Goal: Information Seeking & Learning: Compare options

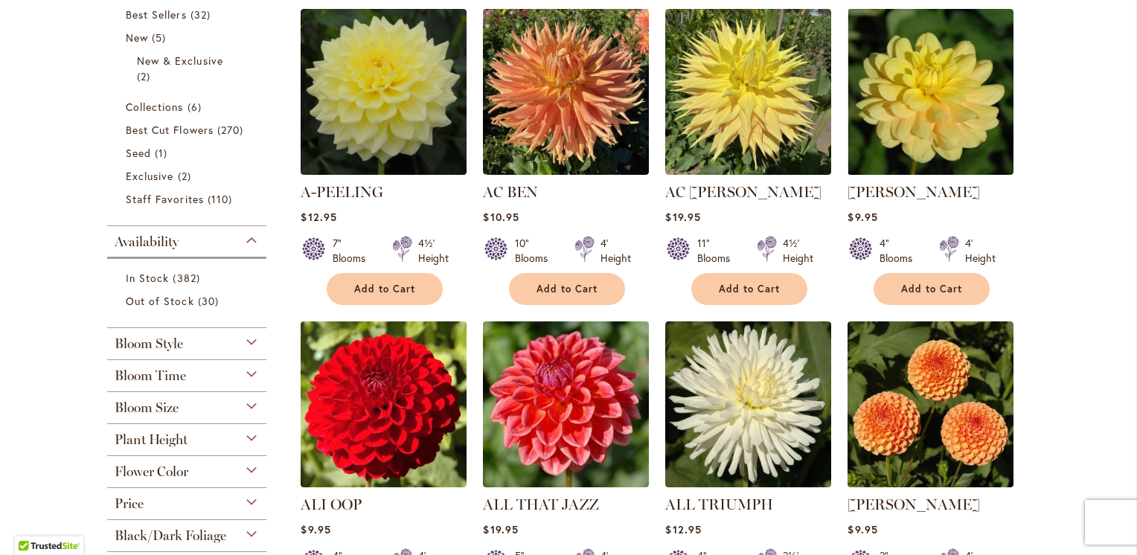
scroll to position [365, 0]
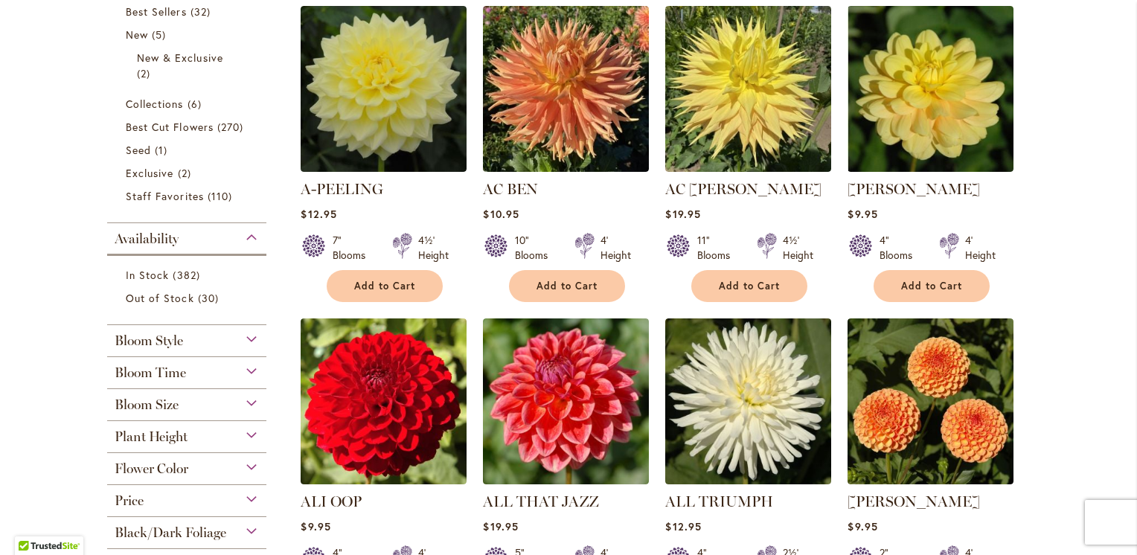
click at [179, 407] on div "Bloom Size" at bounding box center [186, 401] width 159 height 24
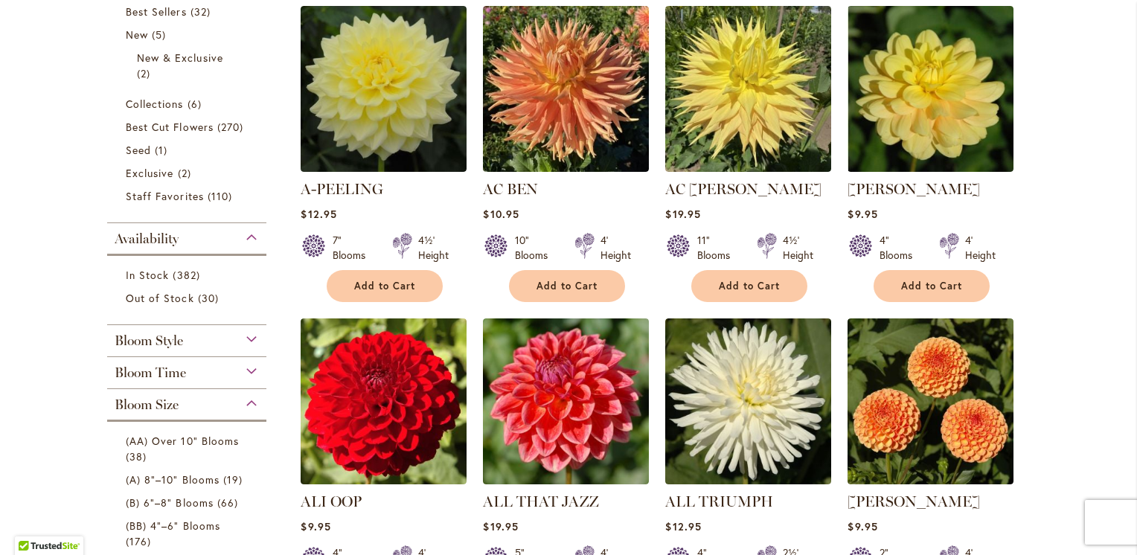
scroll to position [754, 0]
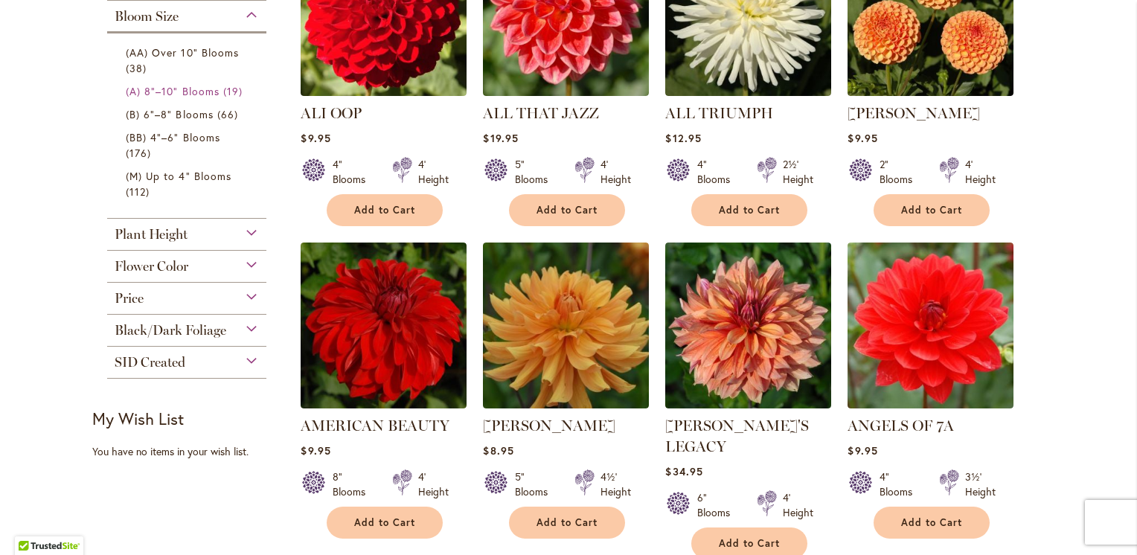
click at [181, 89] on span "(A) 8"–10" Blooms" at bounding box center [173, 91] width 94 height 14
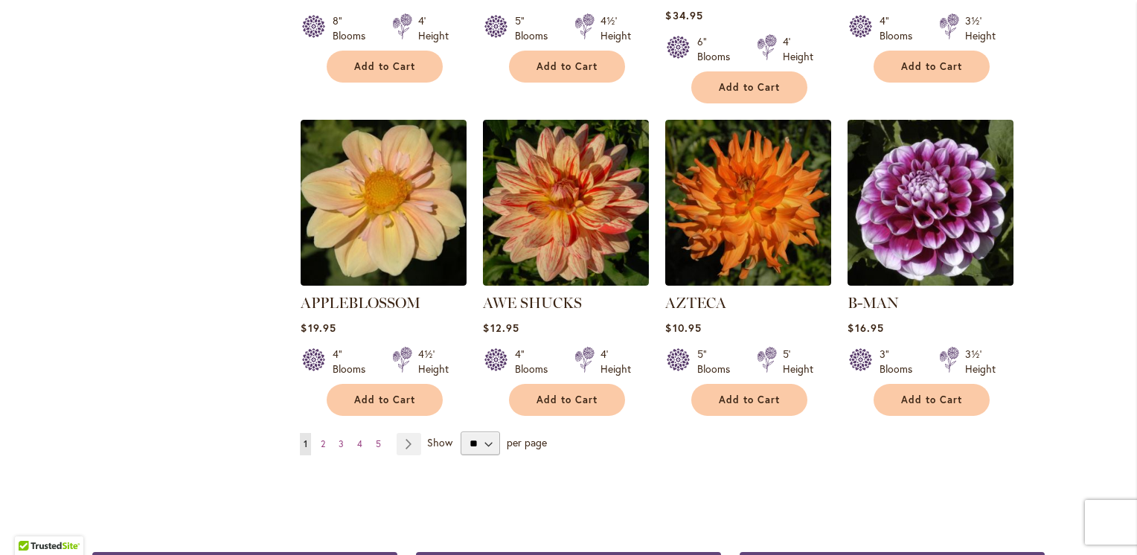
scroll to position [1214, 0]
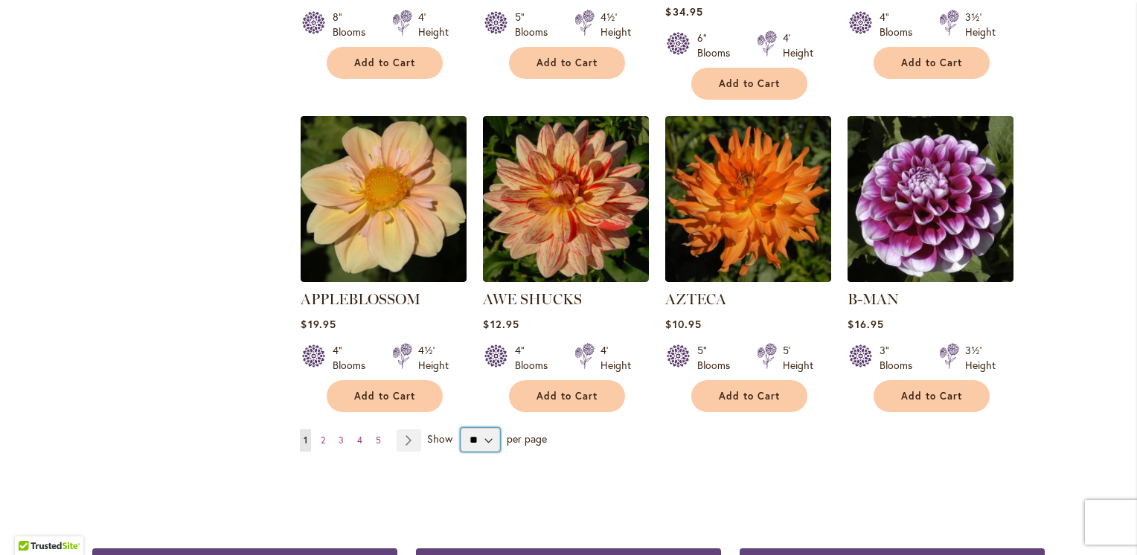
click at [470, 428] on select "** ** ** **" at bounding box center [480, 440] width 39 height 24
select select "**"
click at [461, 428] on select "** ** ** **" at bounding box center [480, 440] width 39 height 24
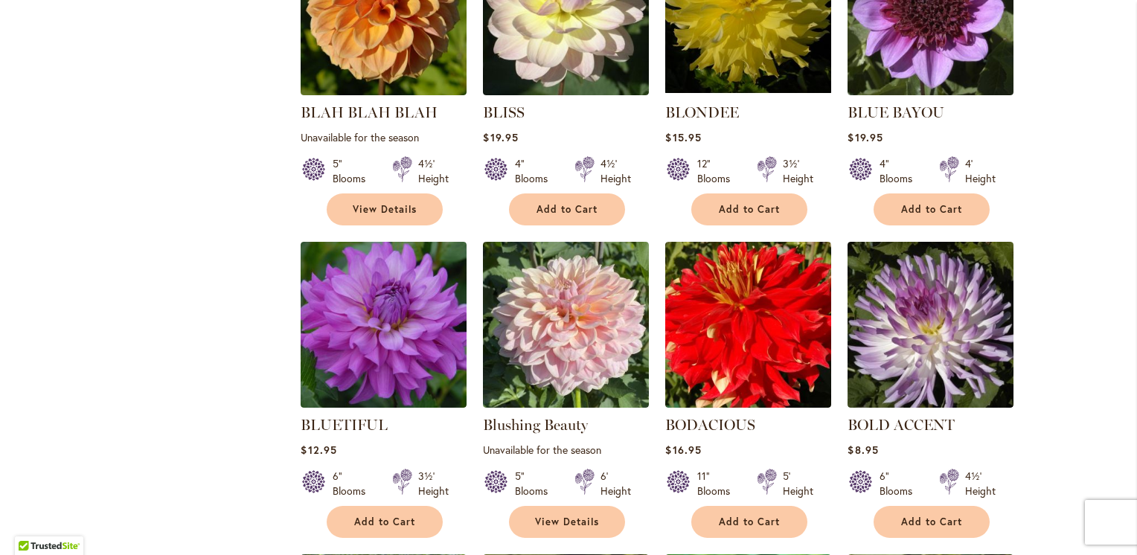
scroll to position [3191, 0]
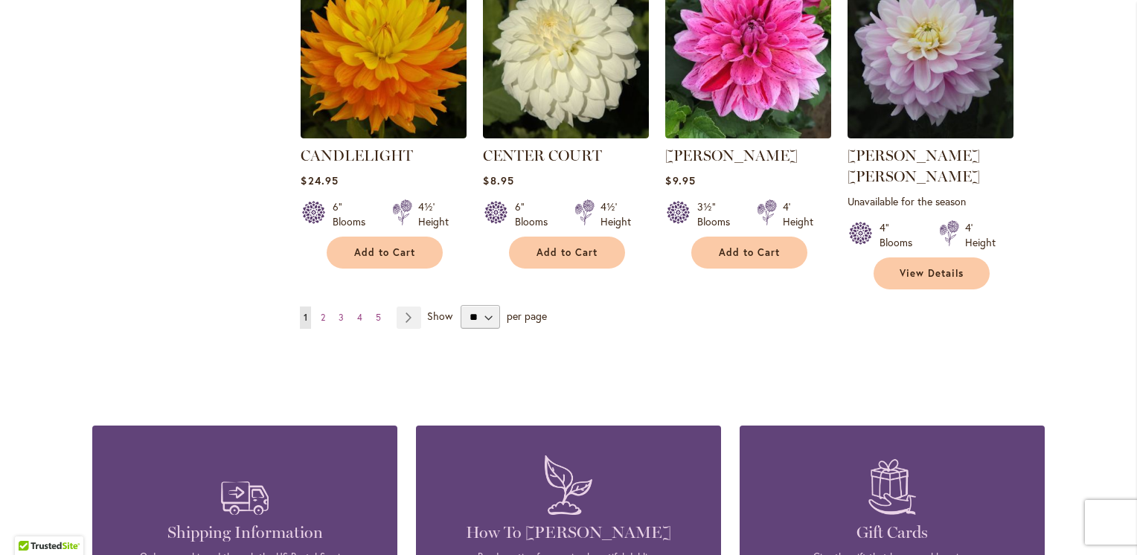
scroll to position [5150, 0]
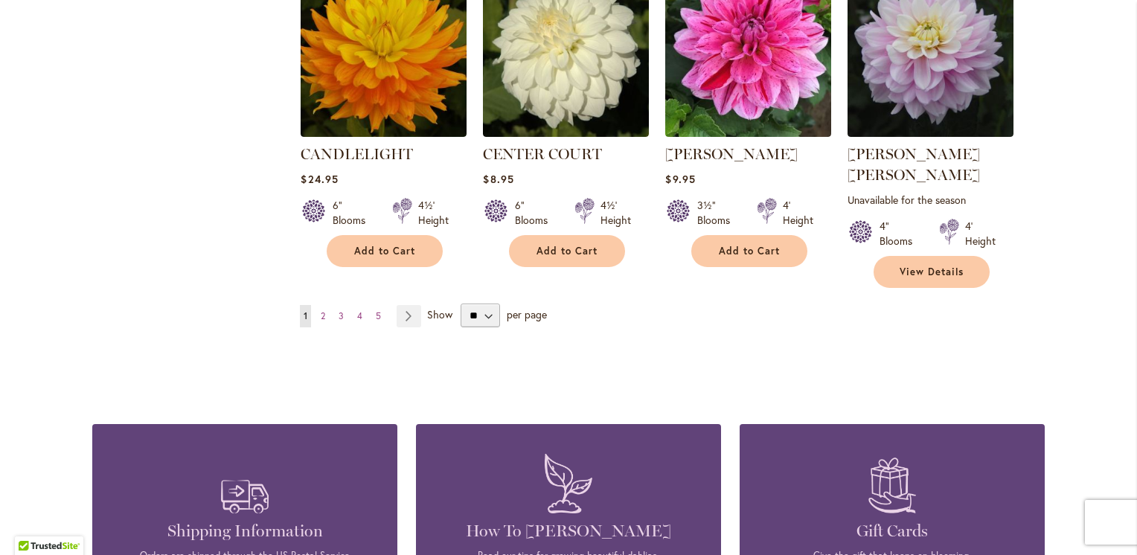
click at [408, 305] on link "Page Next" at bounding box center [409, 316] width 25 height 22
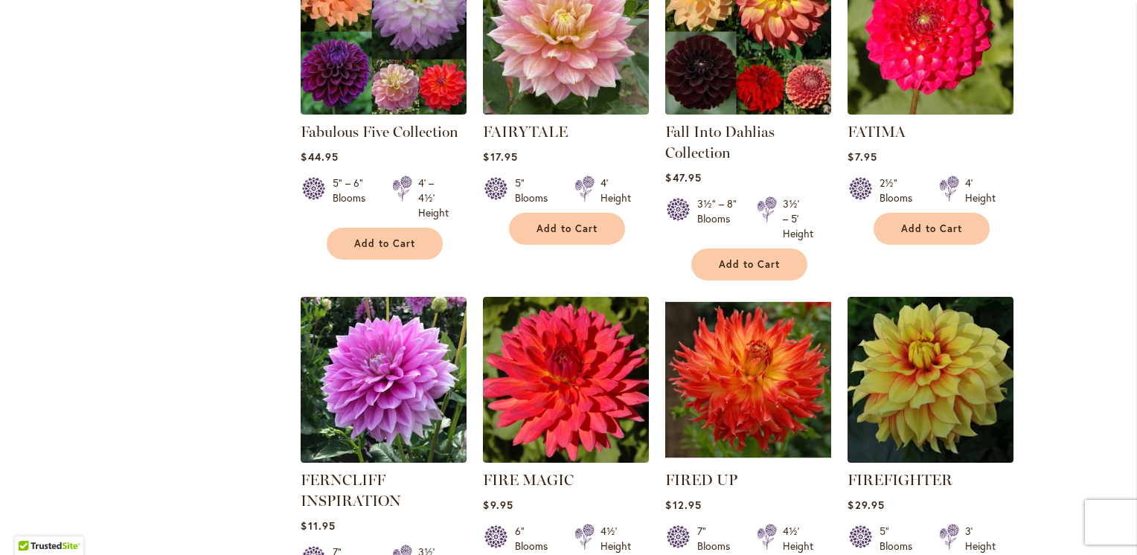
scroll to position [4965, 0]
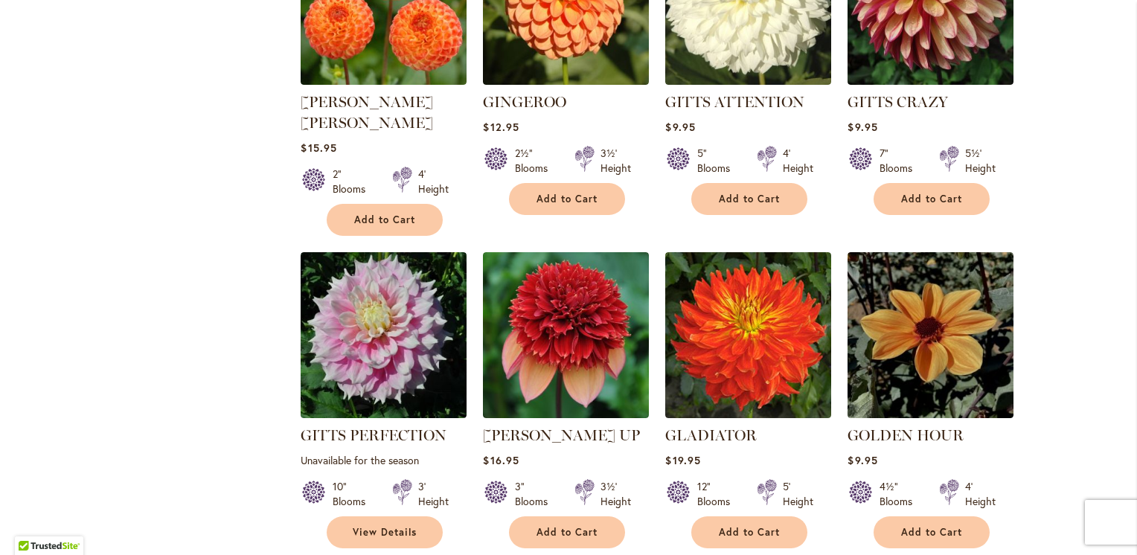
scroll to position [2116, 0]
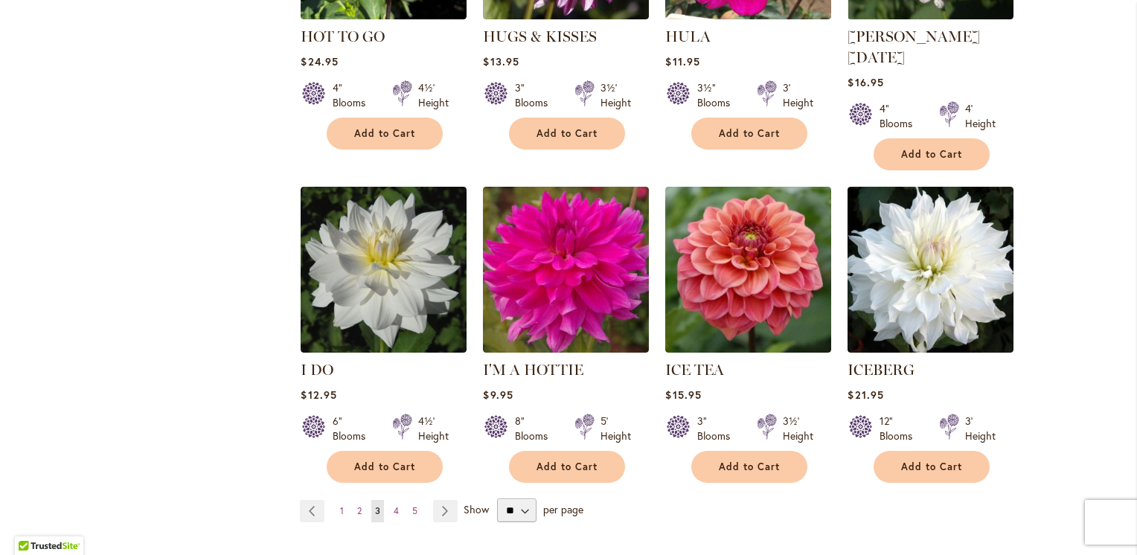
scroll to position [5080, 0]
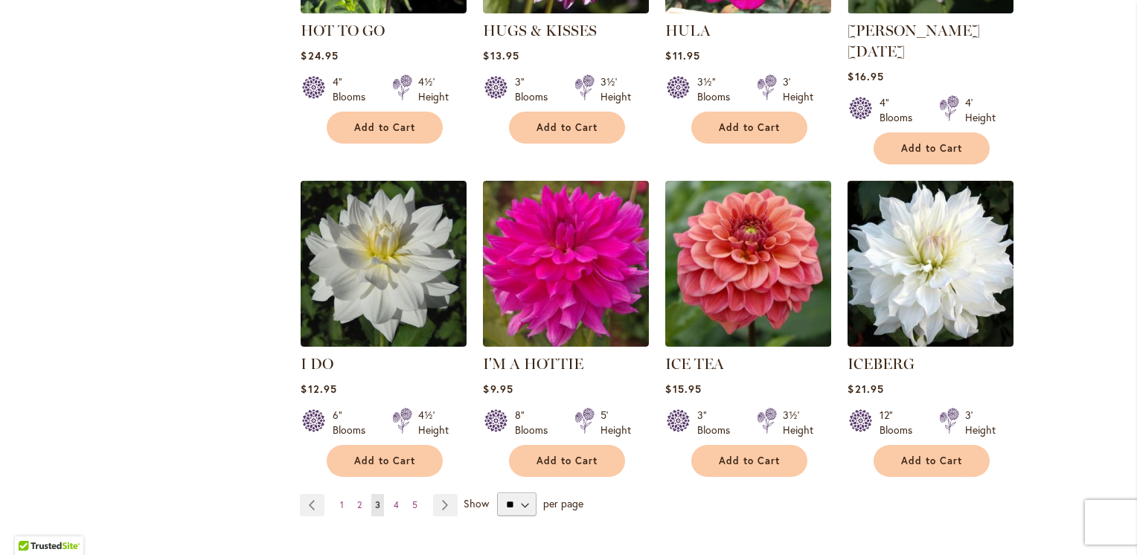
click at [434, 494] on link "Page Next" at bounding box center [445, 505] width 25 height 22
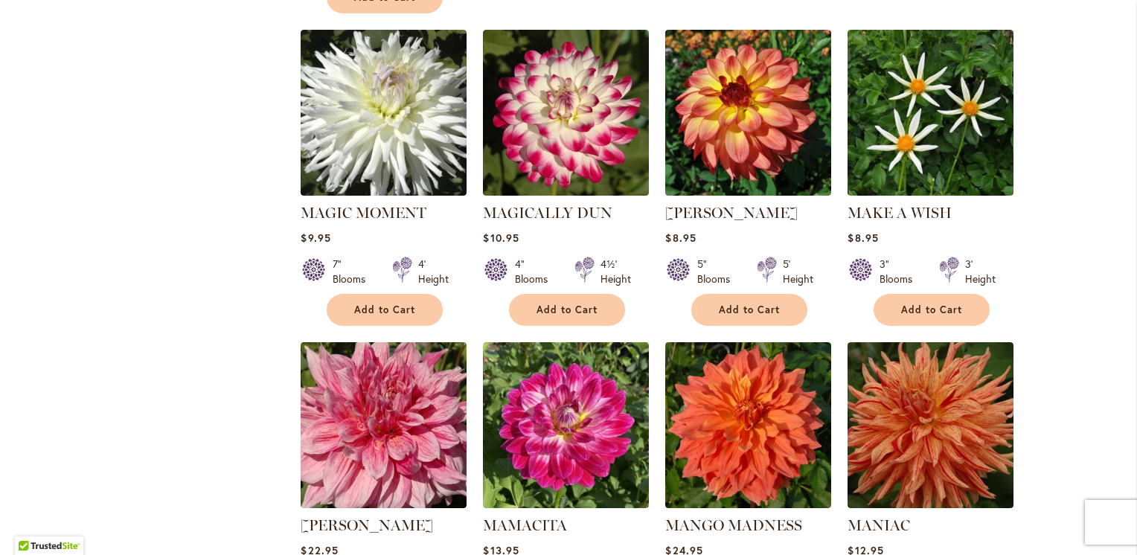
scroll to position [4503, 0]
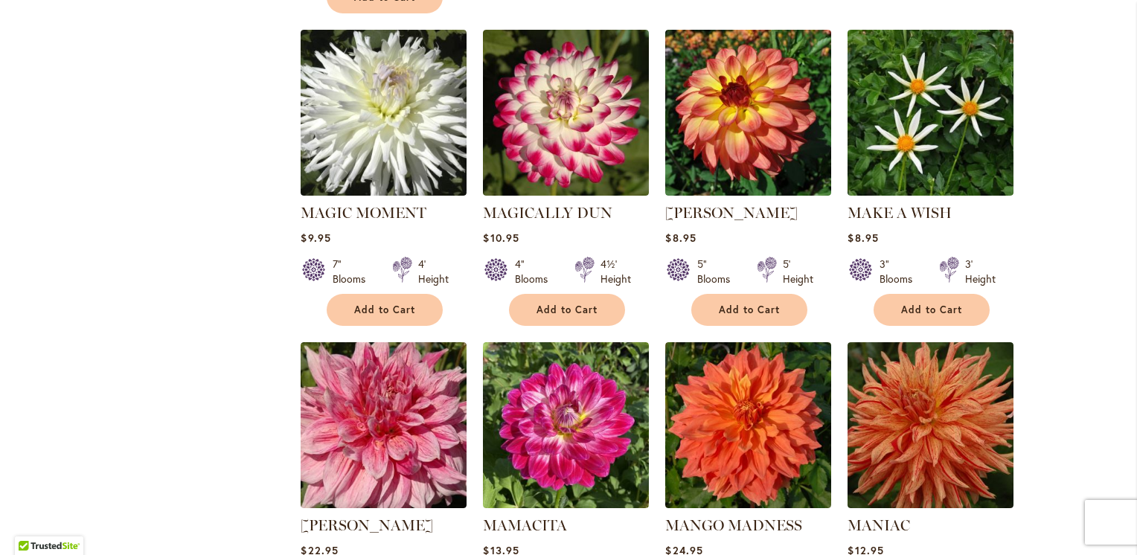
scroll to position [4545, 0]
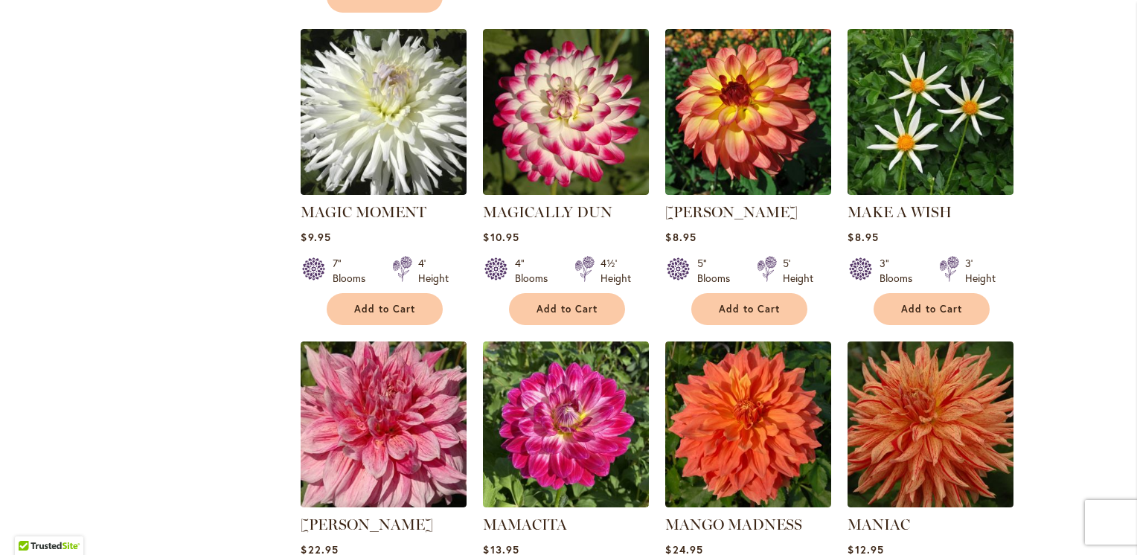
click at [746, 342] on img at bounding box center [748, 425] width 166 height 166
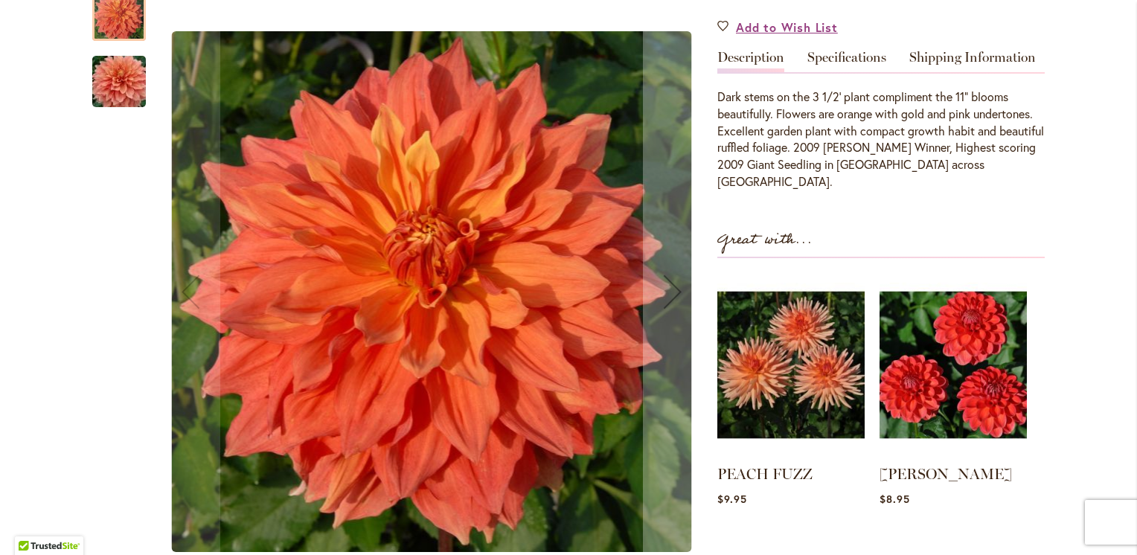
scroll to position [491, 0]
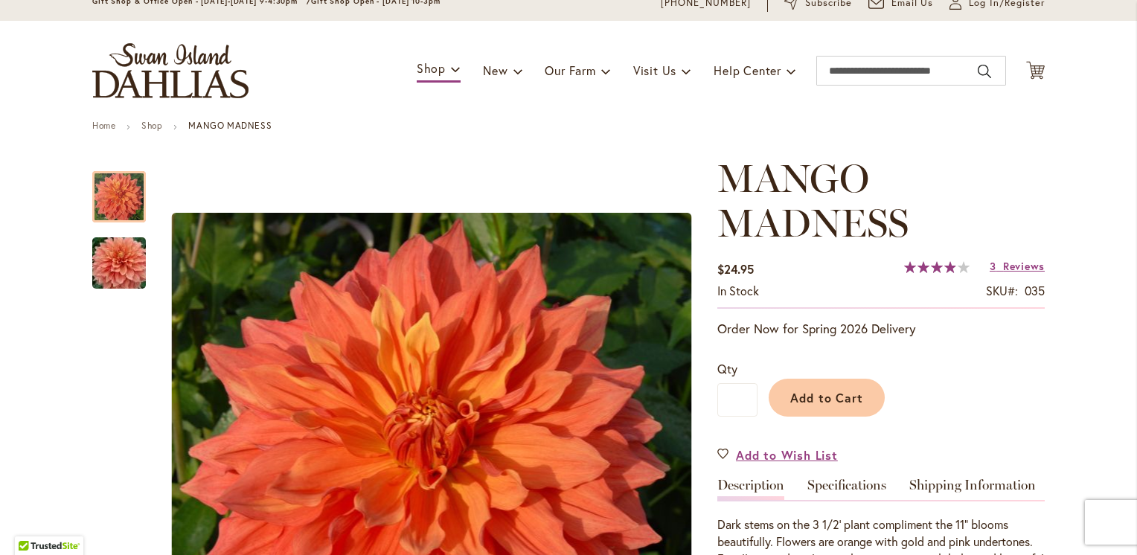
scroll to position [54, 0]
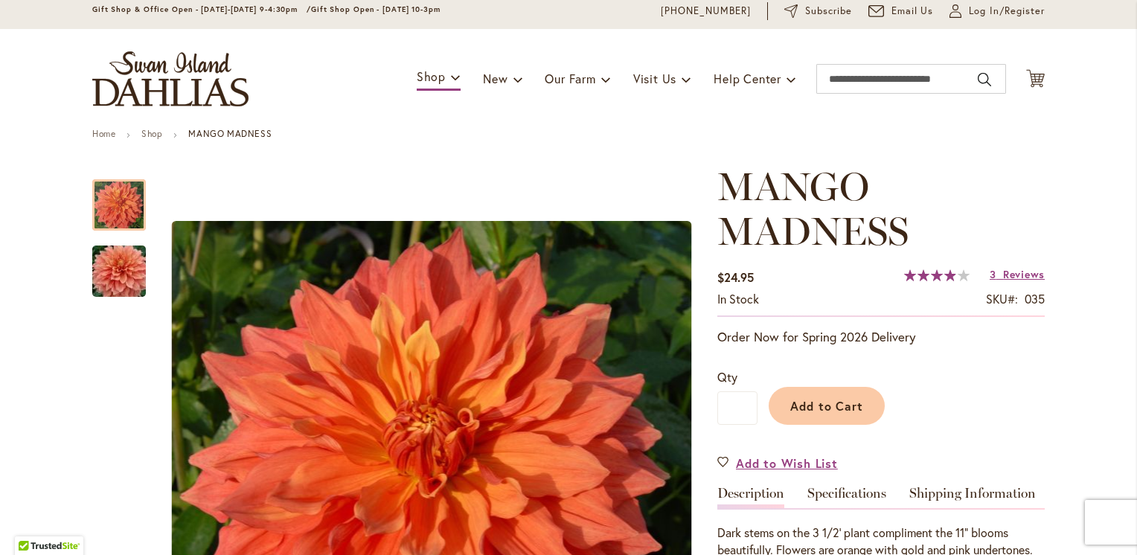
click at [114, 281] on img "Mango Madness" at bounding box center [118, 271] width 107 height 71
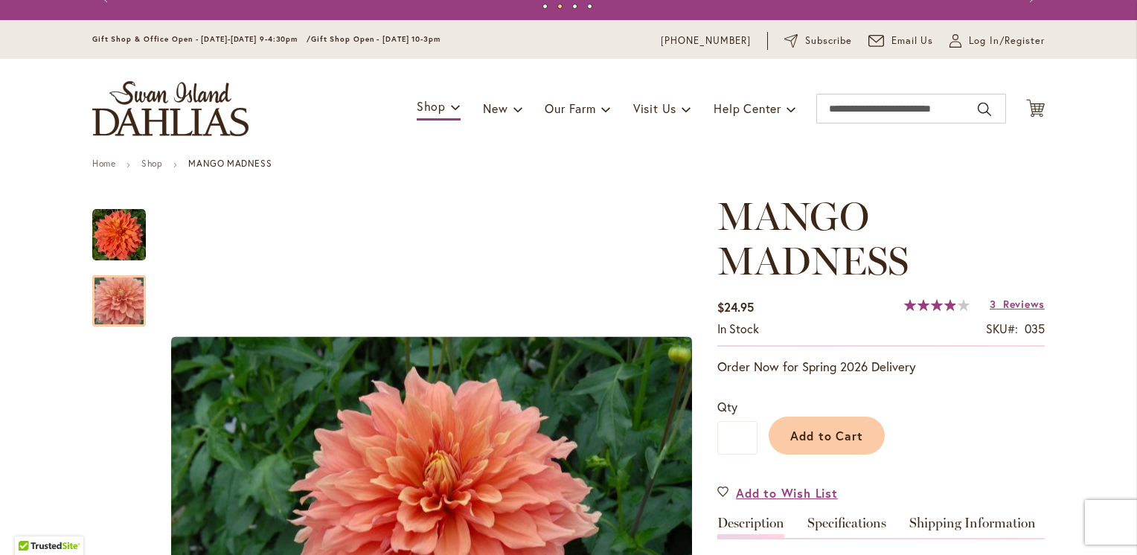
scroll to position [21, 0]
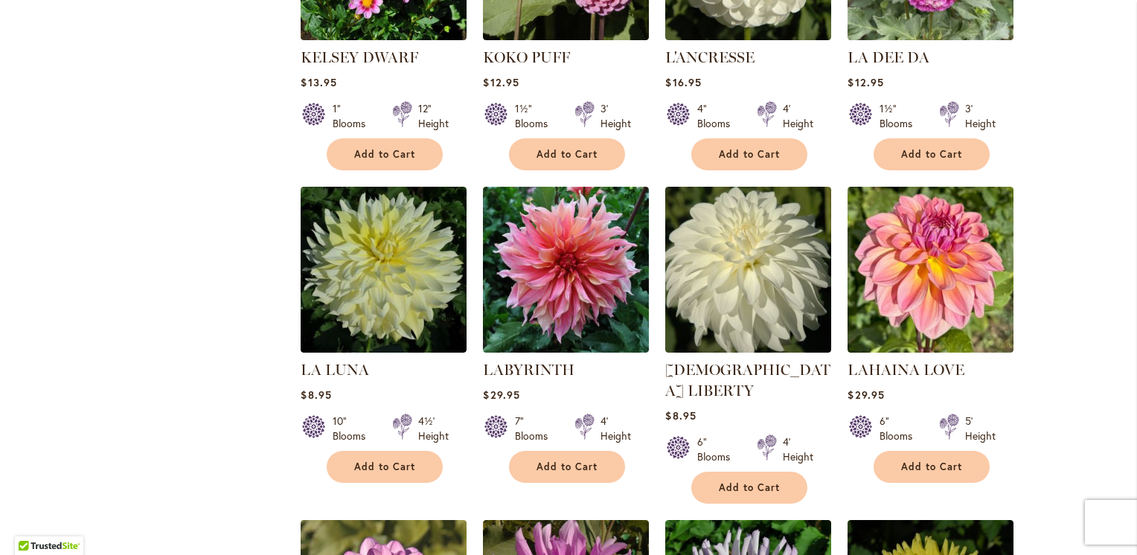
scroll to position [2485, 0]
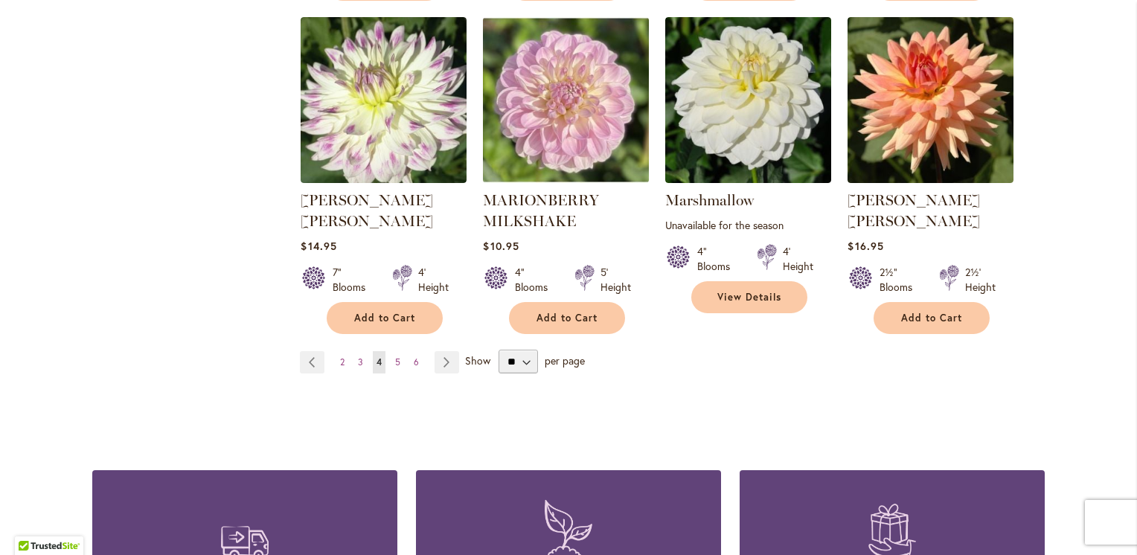
scroll to position [5191, 0]
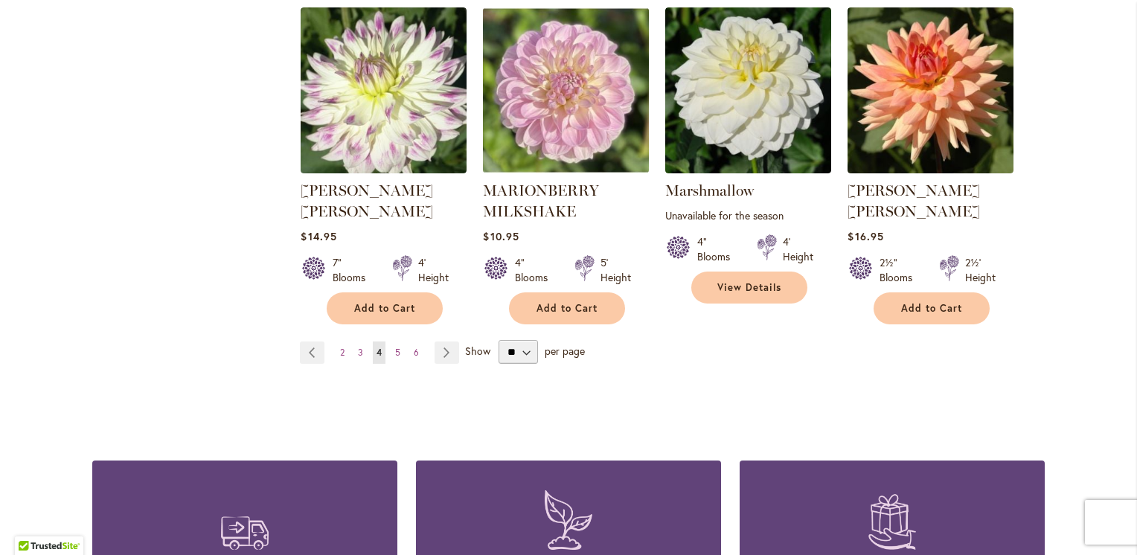
click at [440, 342] on link "Page Next" at bounding box center [447, 353] width 25 height 22
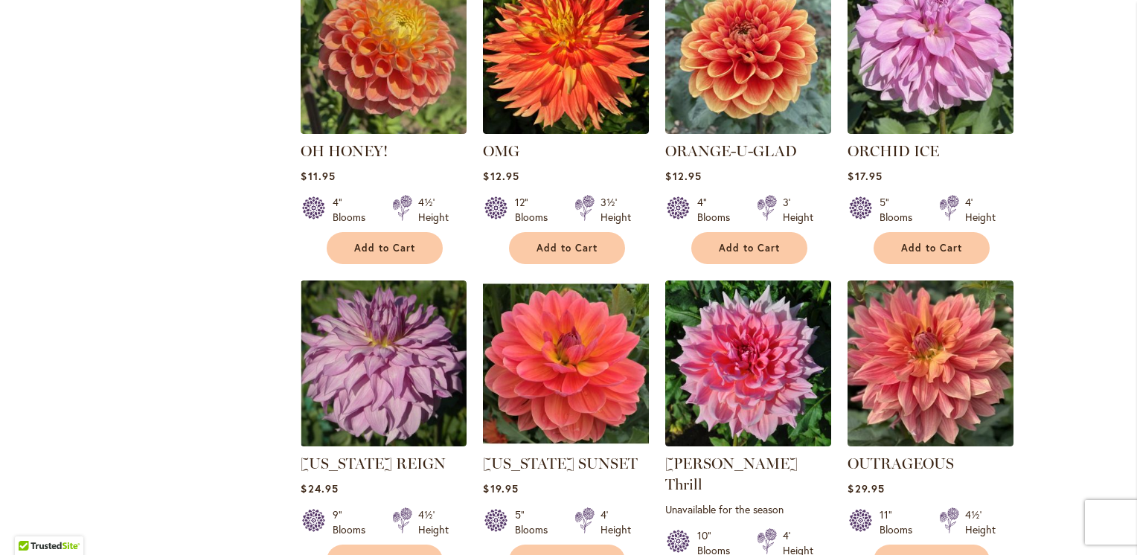
scroll to position [2932, 0]
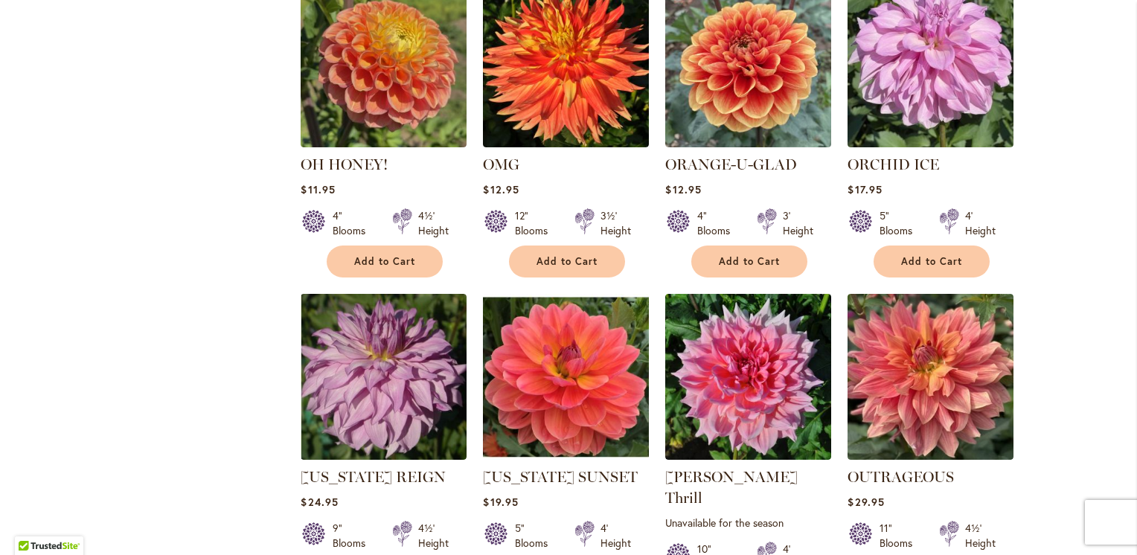
click at [355, 310] on img at bounding box center [384, 377] width 166 height 166
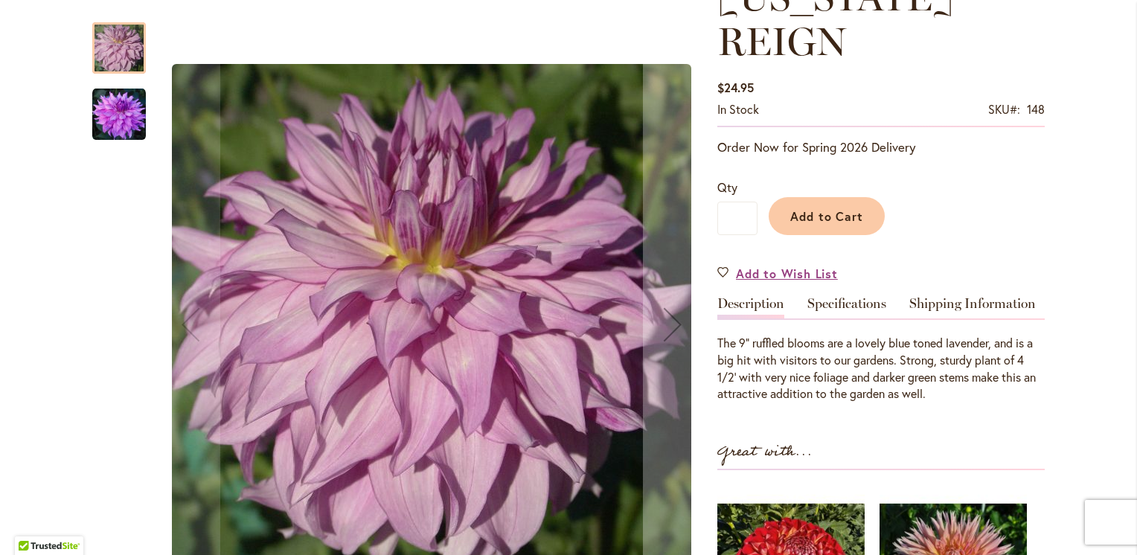
scroll to position [243, 0]
click at [122, 121] on img "OREGON REIGN" at bounding box center [119, 115] width 54 height 54
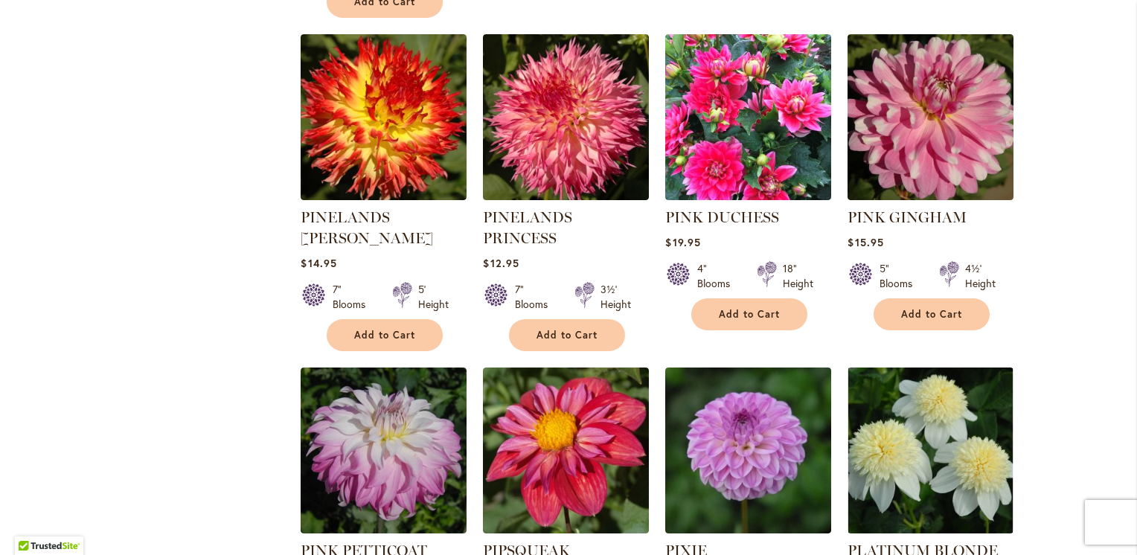
scroll to position [4838, 0]
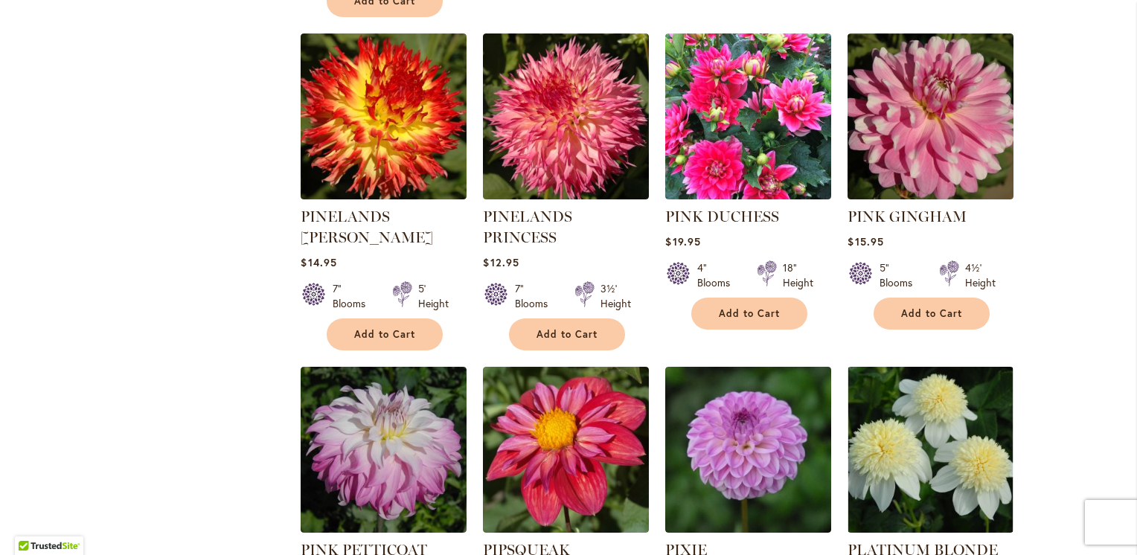
click at [384, 367] on img at bounding box center [384, 450] width 166 height 166
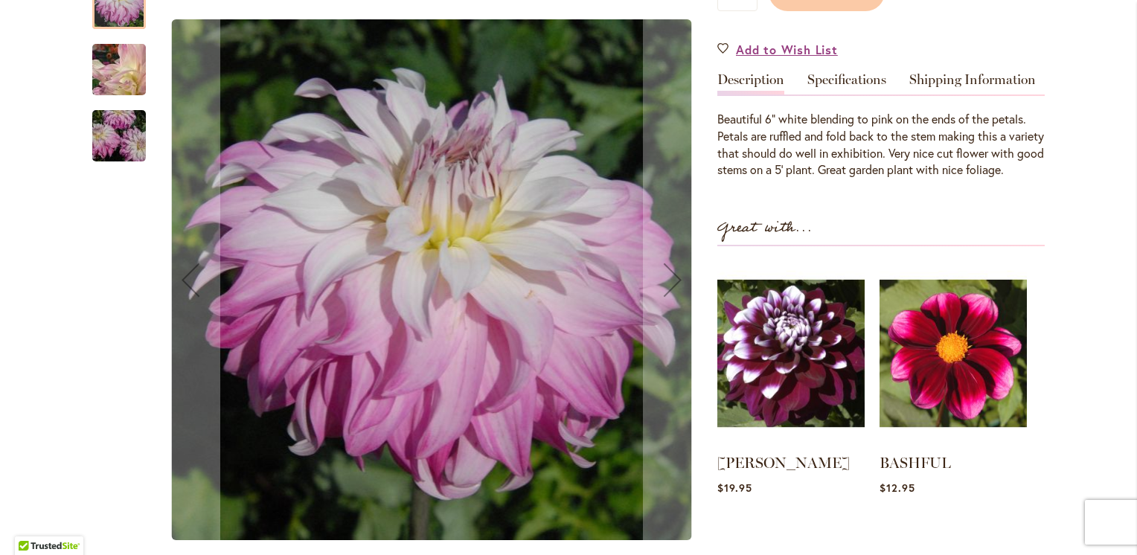
scroll to position [272, 0]
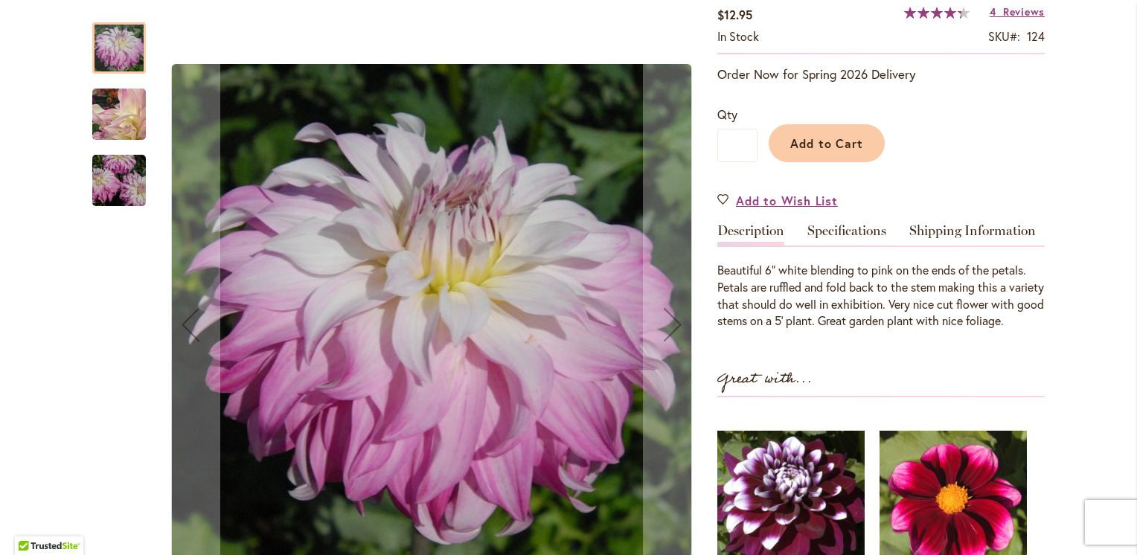
click at [118, 119] on img "Pink Petticoat" at bounding box center [118, 115] width 107 height 88
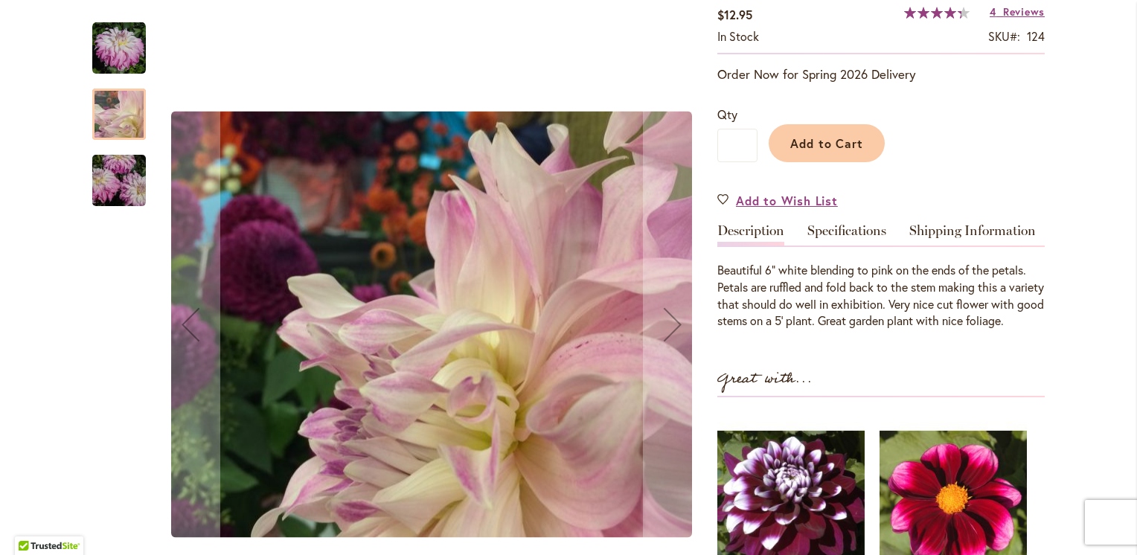
click at [113, 196] on img "Pink Petticoat" at bounding box center [118, 180] width 107 height 71
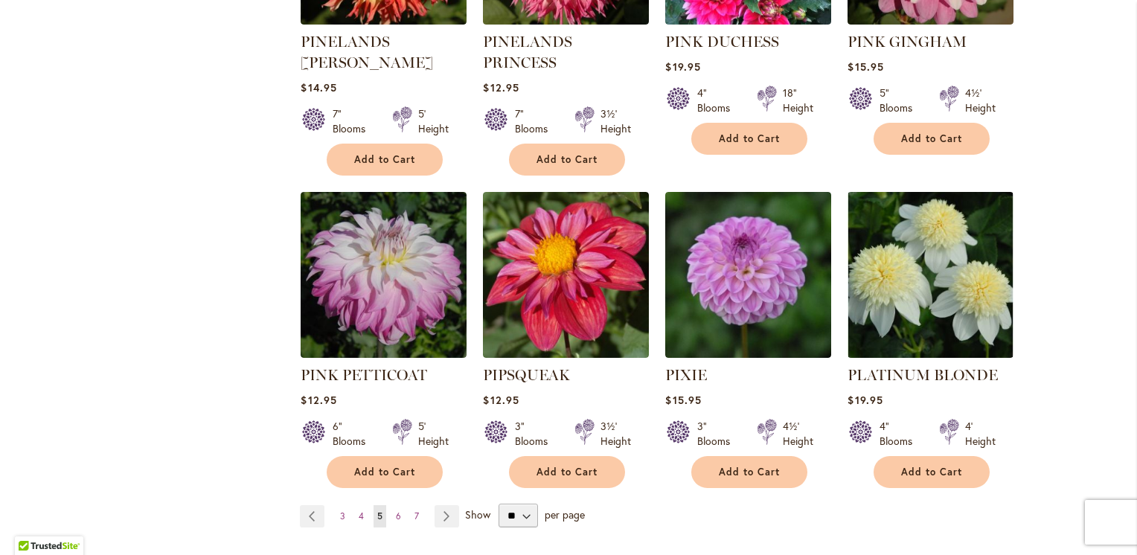
scroll to position [5031, 0]
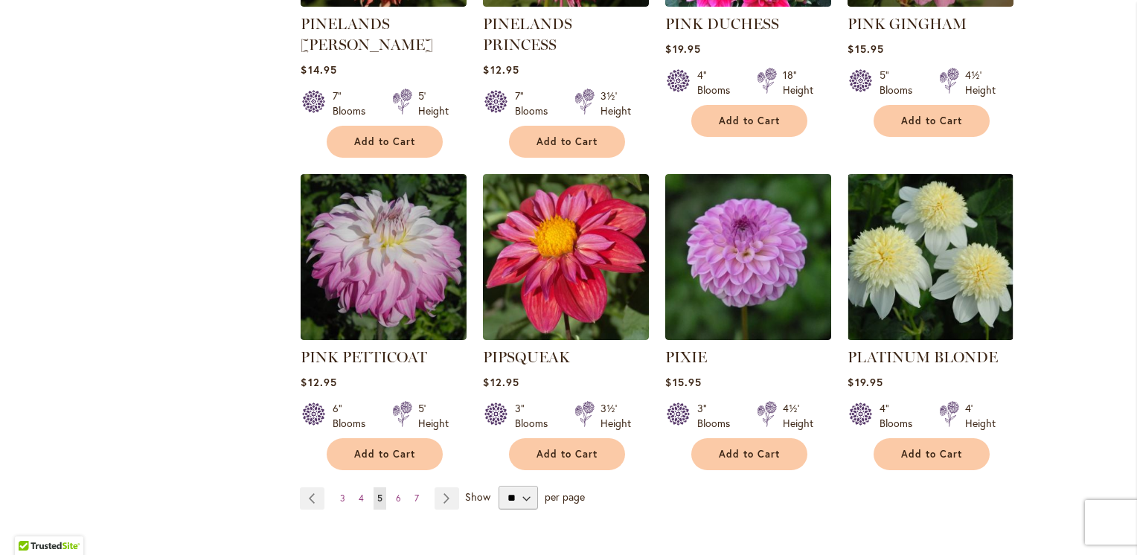
click at [438, 487] on link "Page Next" at bounding box center [447, 498] width 25 height 22
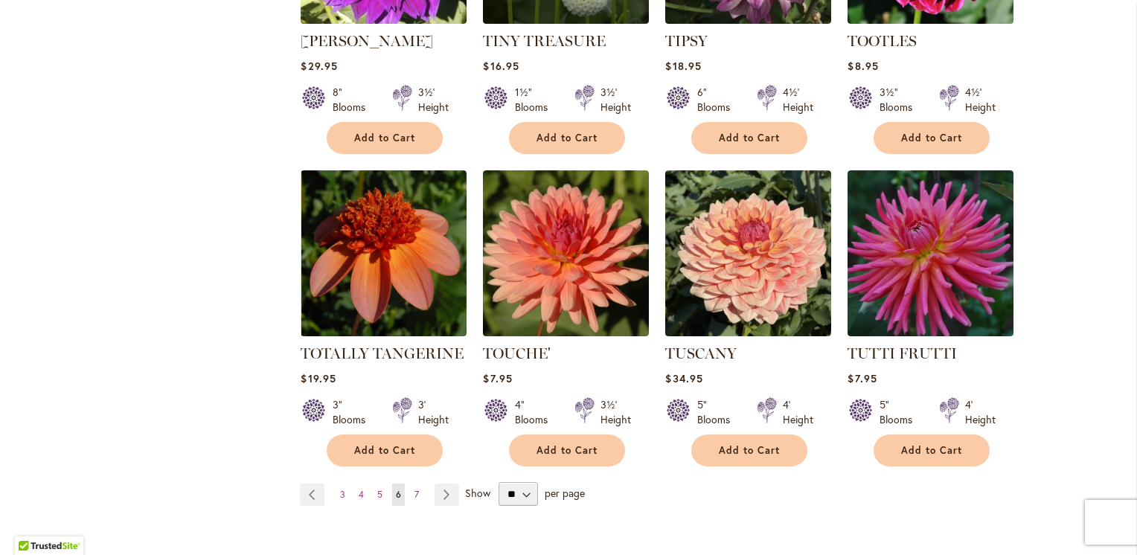
scroll to position [4975, 0]
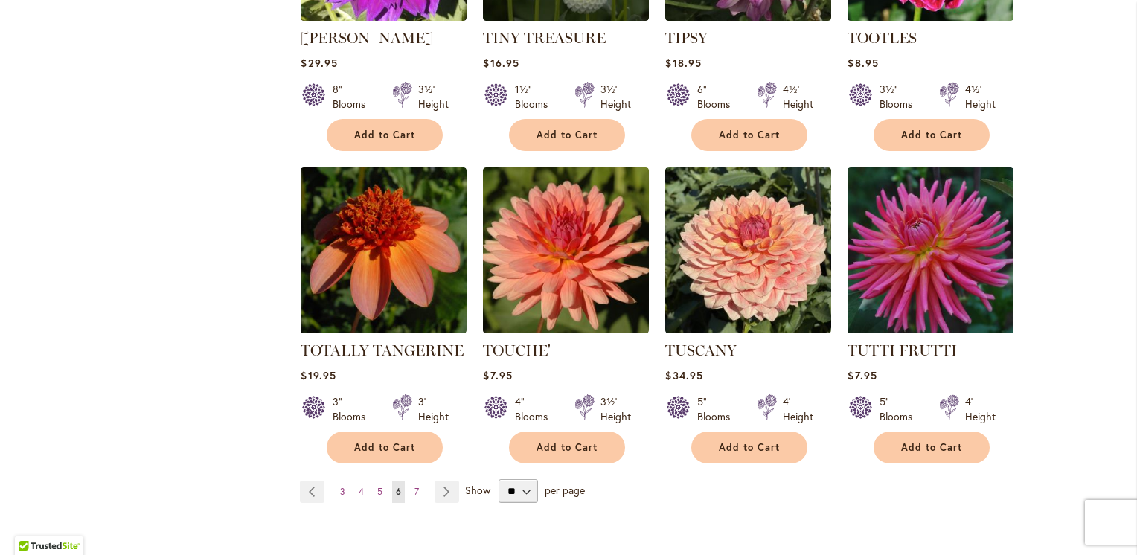
click at [438, 481] on link "Page Next" at bounding box center [447, 492] width 25 height 22
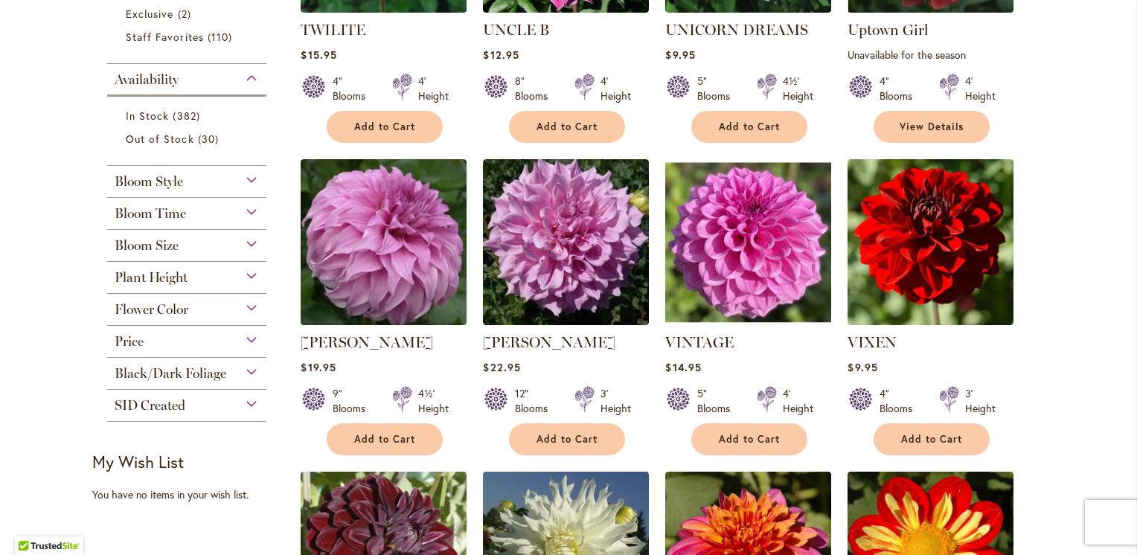
scroll to position [533, 0]
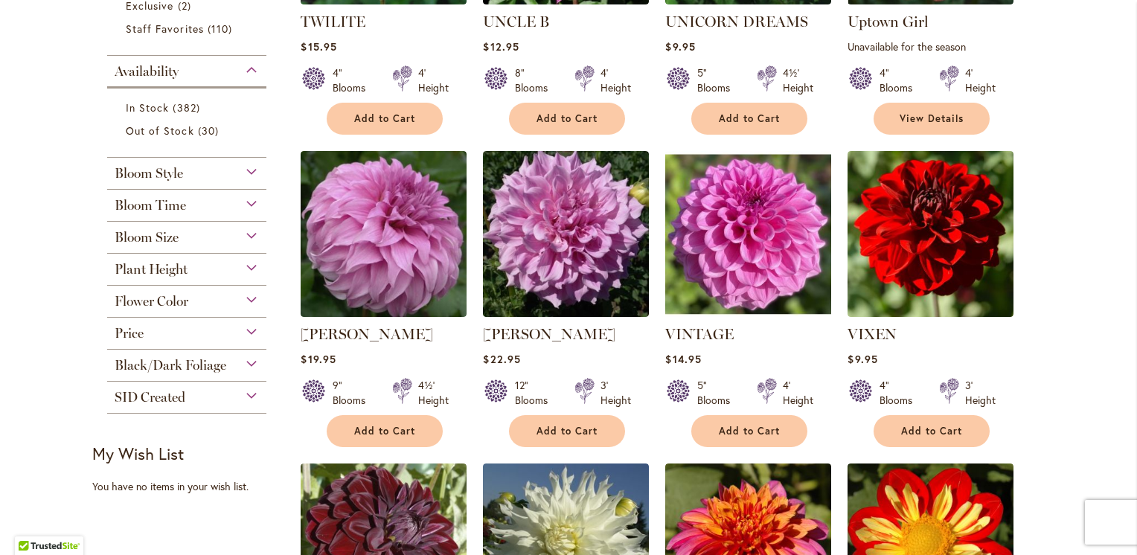
click at [397, 271] on img at bounding box center [384, 234] width 166 height 166
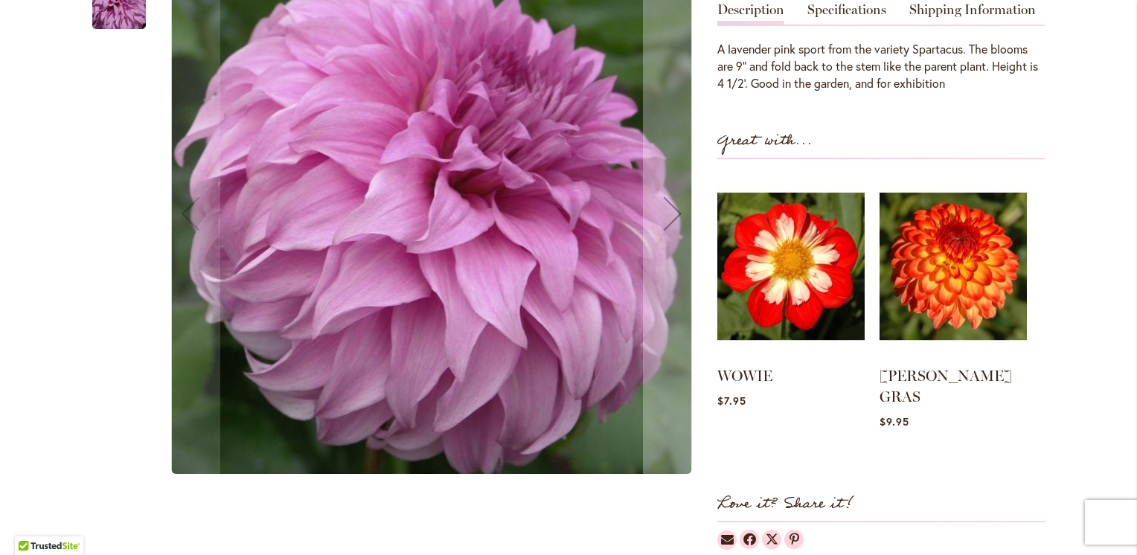
scroll to position [333, 0]
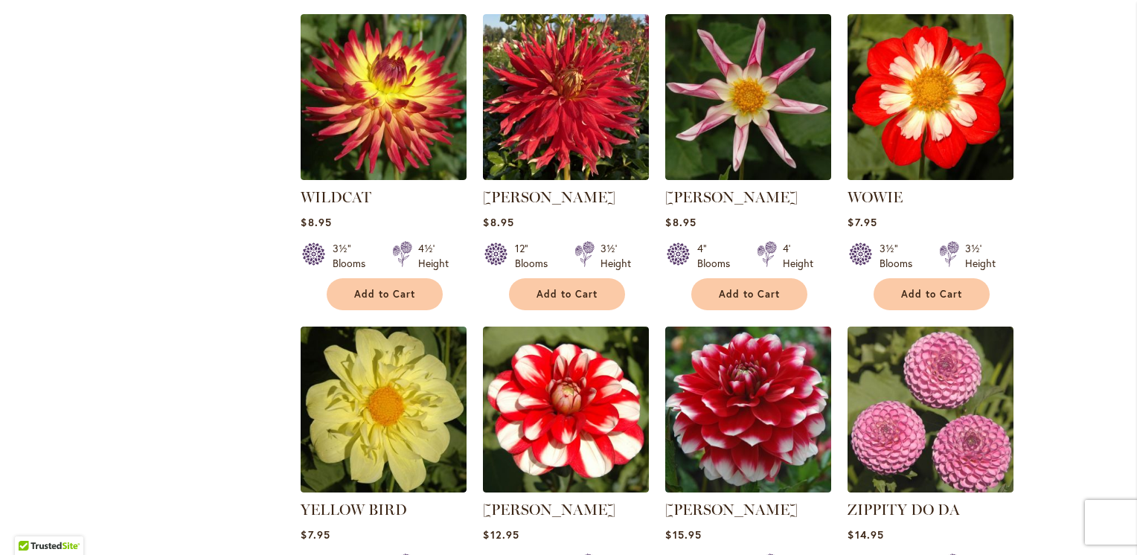
scroll to position [1582, 0]
